Goal: Information Seeking & Learning: Learn about a topic

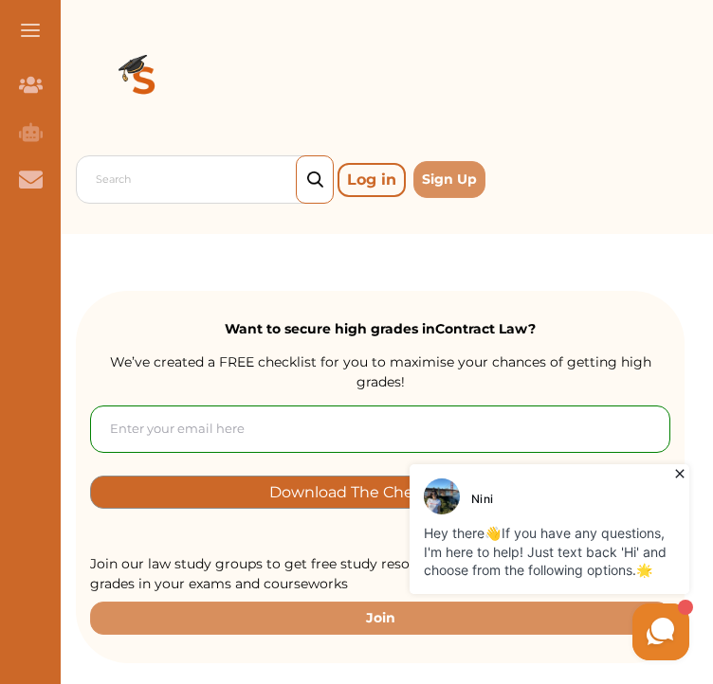
click at [680, 477] on icon at bounding box center [679, 473] width 19 height 19
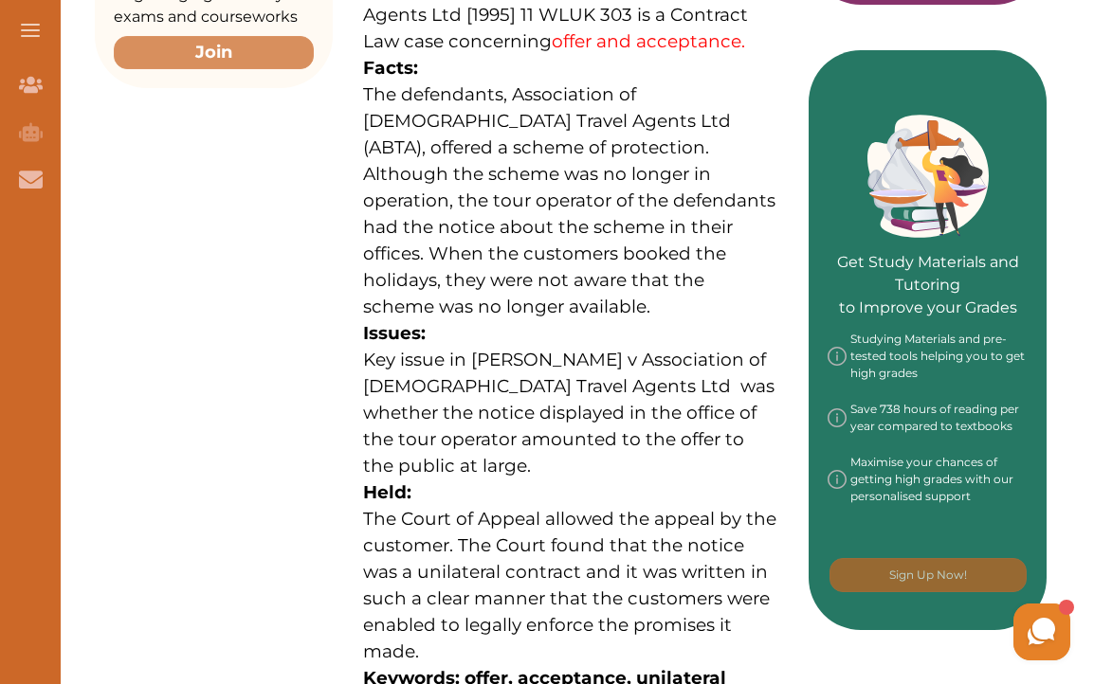
scroll to position [470, 0]
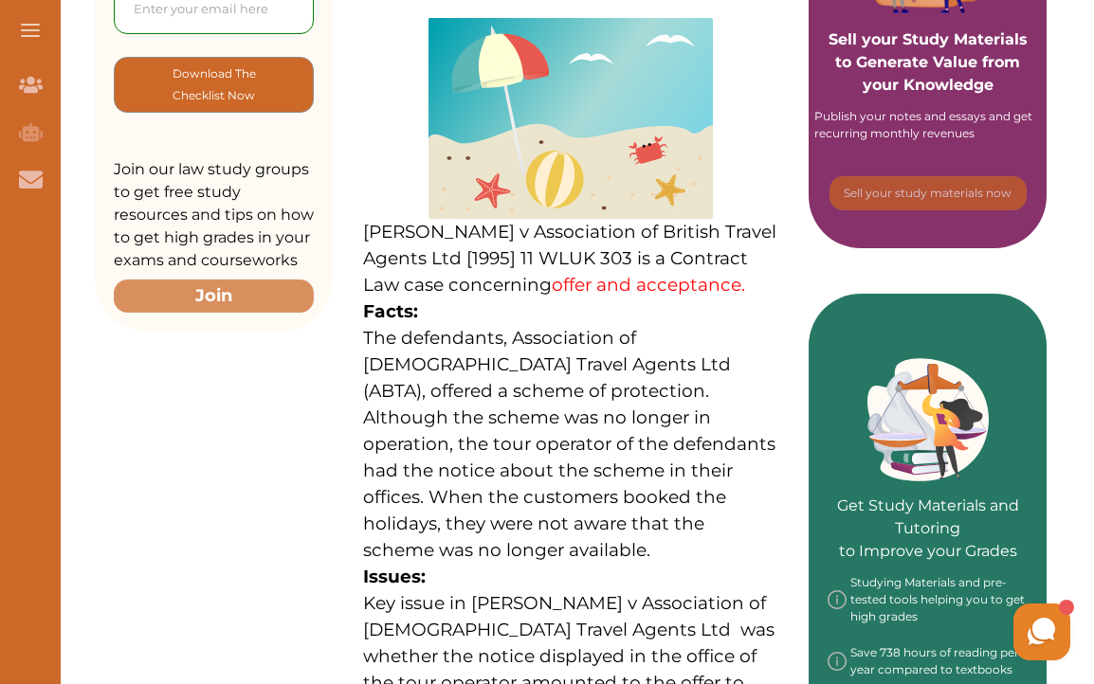
click at [626, 284] on link "offer and acceptance." at bounding box center [648, 285] width 193 height 22
